Goal: Task Accomplishment & Management: Use online tool/utility

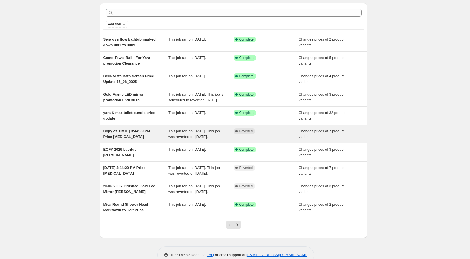
scroll to position [28, 0]
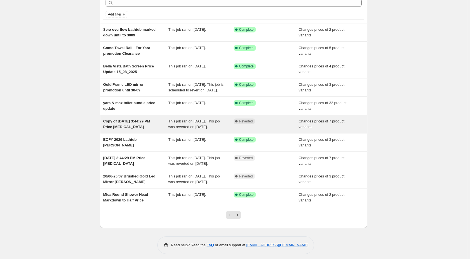
click at [143, 130] on div "Copy of [DATE] 3:44:29 PM Price [MEDICAL_DATA]" at bounding box center [135, 123] width 65 height 11
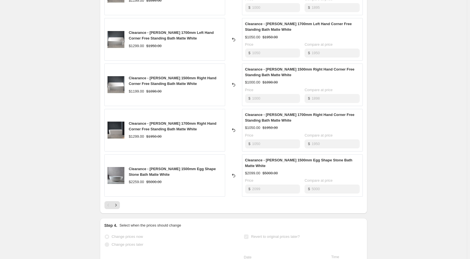
scroll to position [282, 0]
drag, startPoint x: 151, startPoint y: 155, endPoint x: 154, endPoint y: 162, distance: 7.1
click at [154, 166] on div "Clearance - [PERSON_NAME] 1500mm Egg Shape Stone Bath Matte White" at bounding box center [175, 171] width 93 height 11
copy span "[PERSON_NAME] 1500mm Egg Shape Stone Bath Matte White"
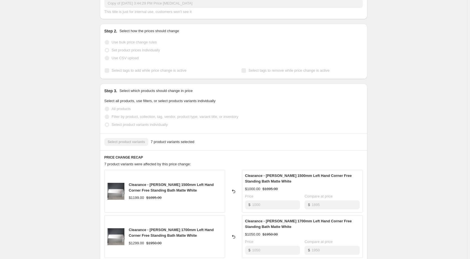
scroll to position [0, 0]
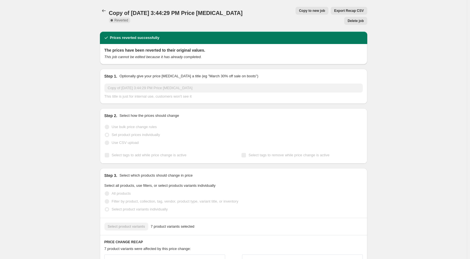
click at [299, 12] on span "Copy to new job" at bounding box center [312, 10] width 26 height 5
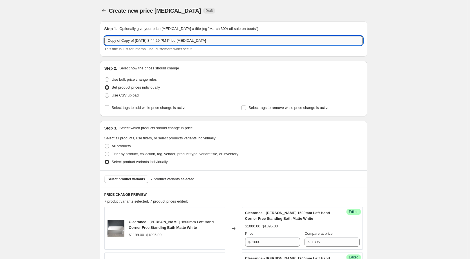
click at [166, 37] on input "Copy of Copy of [DATE] 3:44:29 PM Price [MEDICAL_DATA]" at bounding box center [233, 40] width 259 height 9
click at [147, 40] on input "Copy of Copy of [DATE] 3:44:29 PM Price [MEDICAL_DATA]" at bounding box center [233, 40] width 259 height 9
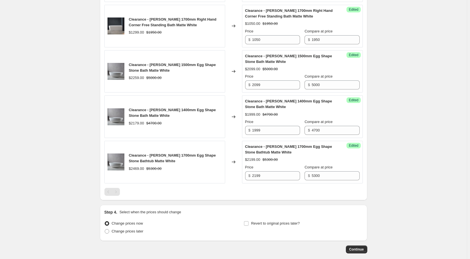
scroll to position [38, 0]
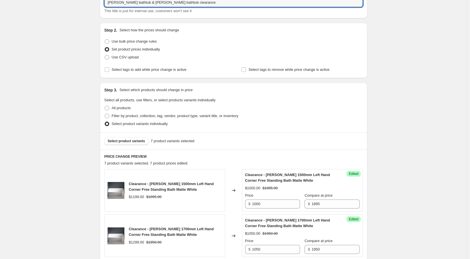
click at [239, 95] on div "Step 3. Select which products should change in price Select all products, use f…" at bounding box center [234, 108] width 268 height 50
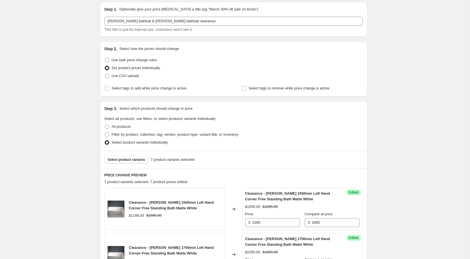
scroll to position [0, 0]
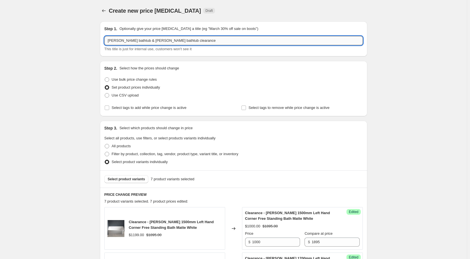
drag, startPoint x: 176, startPoint y: 41, endPoint x: 180, endPoint y: 41, distance: 3.7
click at [176, 41] on input "[PERSON_NAME] bathtub & [PERSON_NAME] bathtub clearance" at bounding box center [233, 40] width 259 height 9
click at [212, 39] on input "[PERSON_NAME] bathtub & [PERSON_NAME] bathtub clearance until 30" at bounding box center [233, 40] width 259 height 9
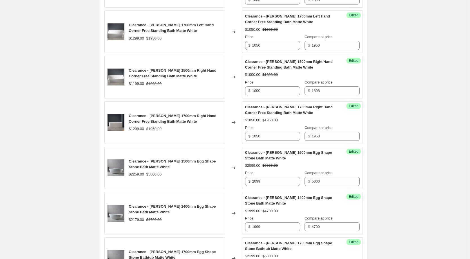
scroll to position [367, 0]
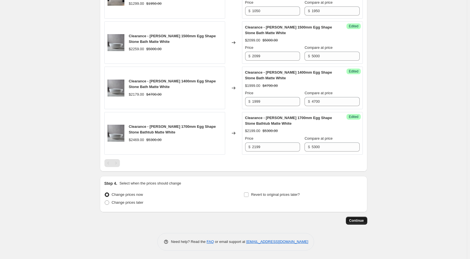
type input "[PERSON_NAME] bathtub & [PERSON_NAME] bathtub clearance until 30/09"
click at [355, 219] on span "Continue" at bounding box center [357, 220] width 15 height 5
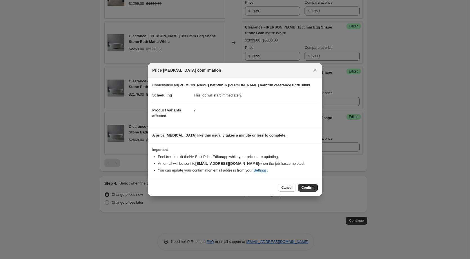
click at [198, 110] on dd "7" at bounding box center [256, 110] width 124 height 15
click at [307, 190] on button "Confirm" at bounding box center [308, 187] width 20 height 8
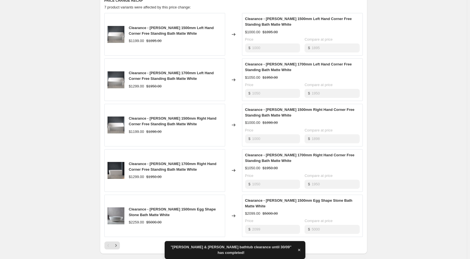
scroll to position [311, 0]
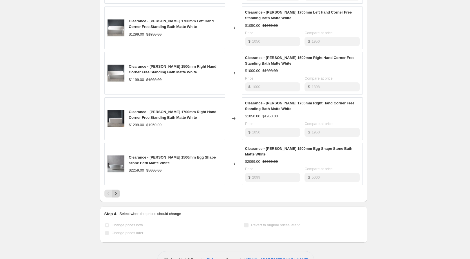
click at [119, 190] on icon "Next" at bounding box center [116, 193] width 6 height 6
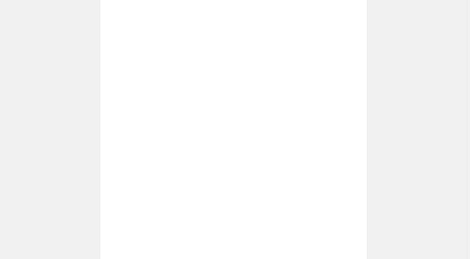
scroll to position [170, 0]
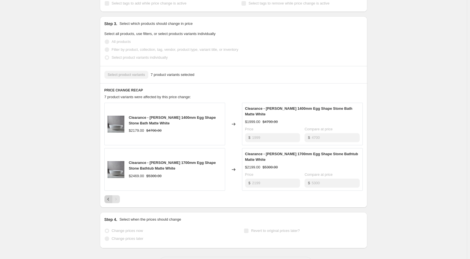
click at [106, 195] on button "Previous" at bounding box center [108, 199] width 8 height 8
